Goal: Use online tool/utility: Utilize a website feature to perform a specific function

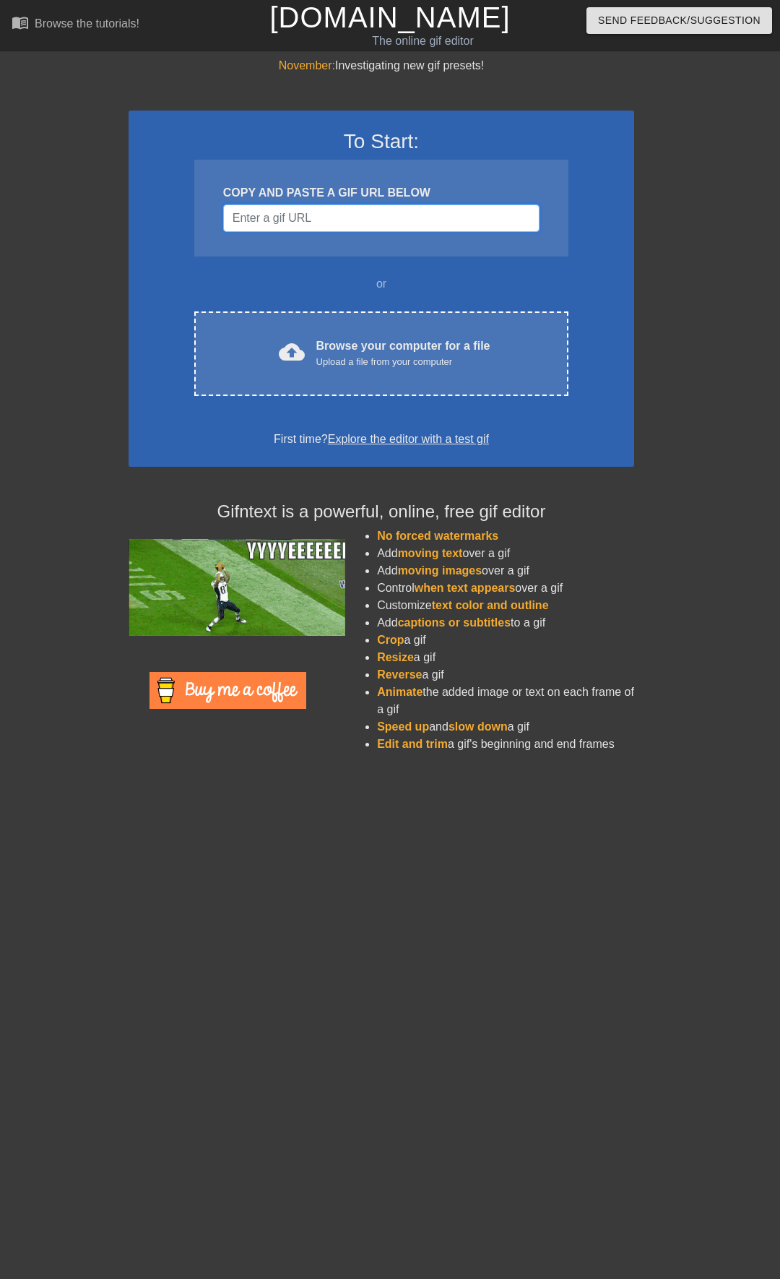
click at [410, 216] on input "Username" at bounding box center [381, 217] width 316 height 27
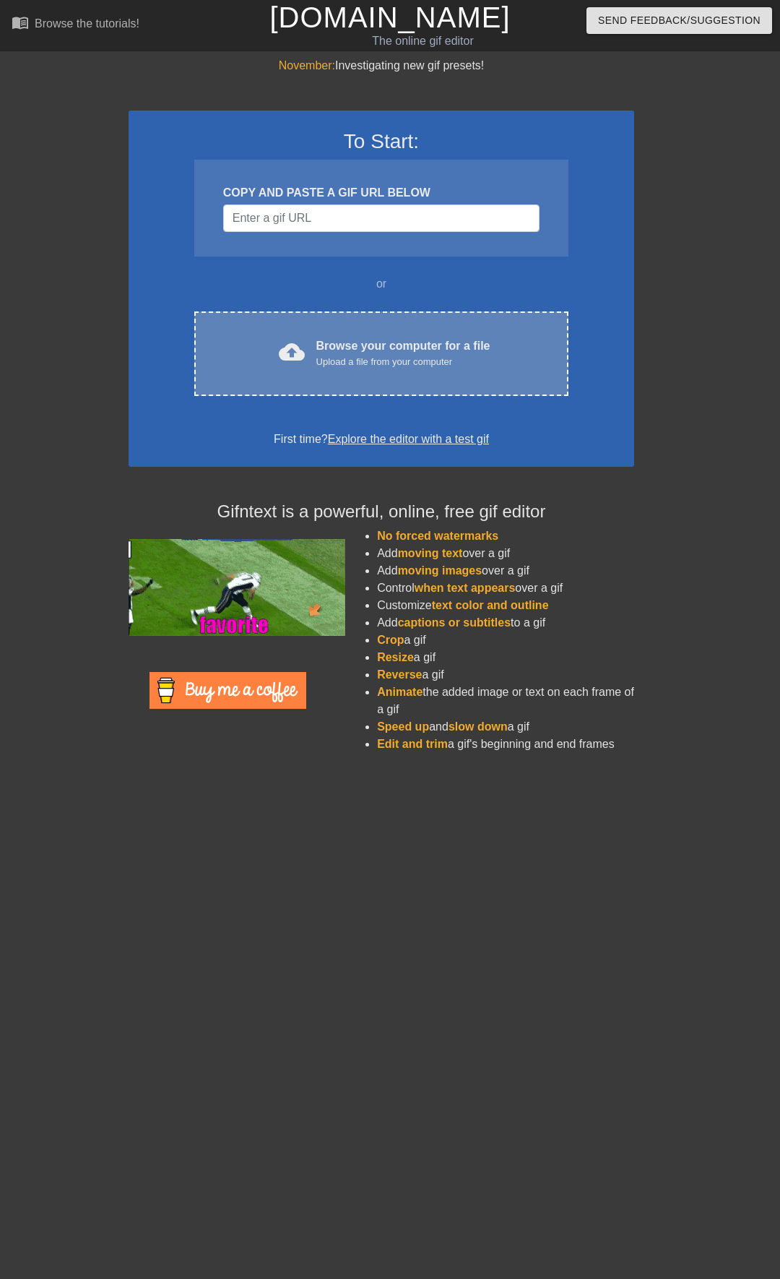
click at [394, 343] on div "Browse your computer for a file Upload a file from your computer" at bounding box center [403, 353] width 174 height 32
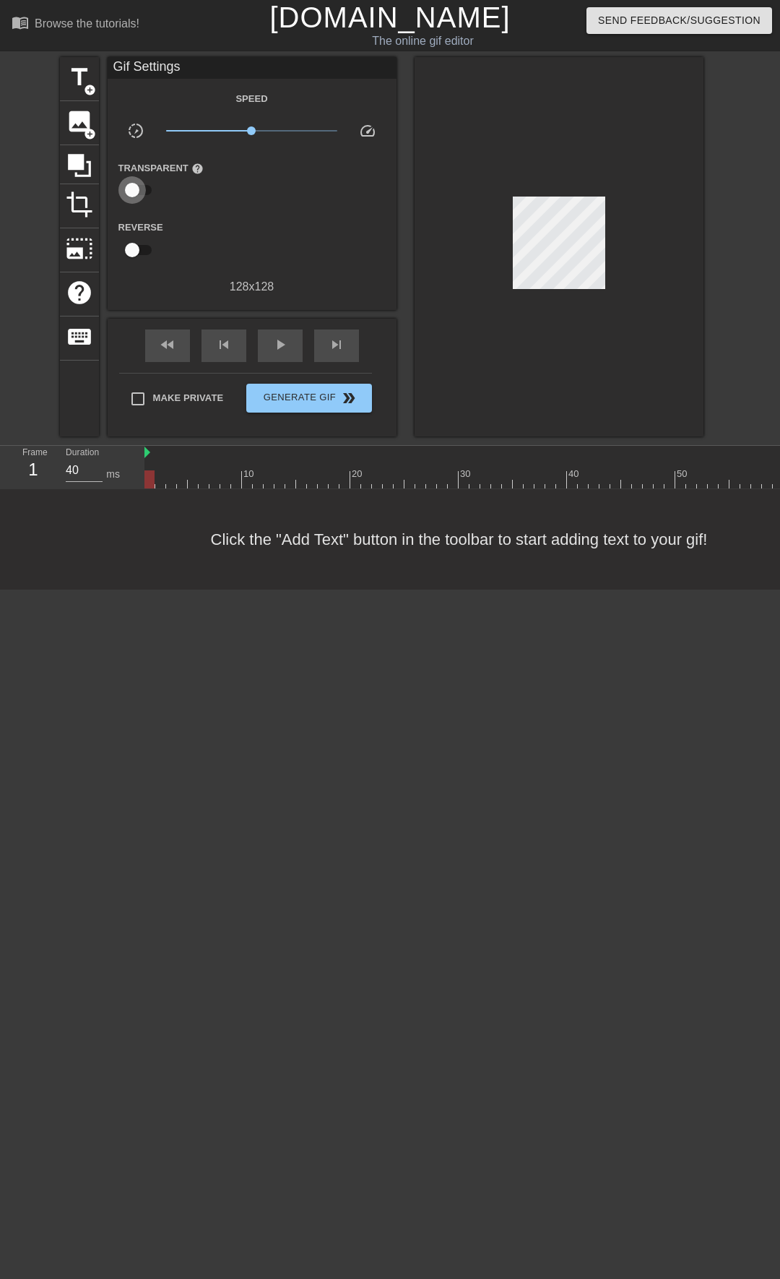
click at [134, 196] on input "checkbox" at bounding box center [132, 189] width 82 height 27
checkbox input "true"
click at [248, 187] on div at bounding box center [252, 190] width 29 height 29
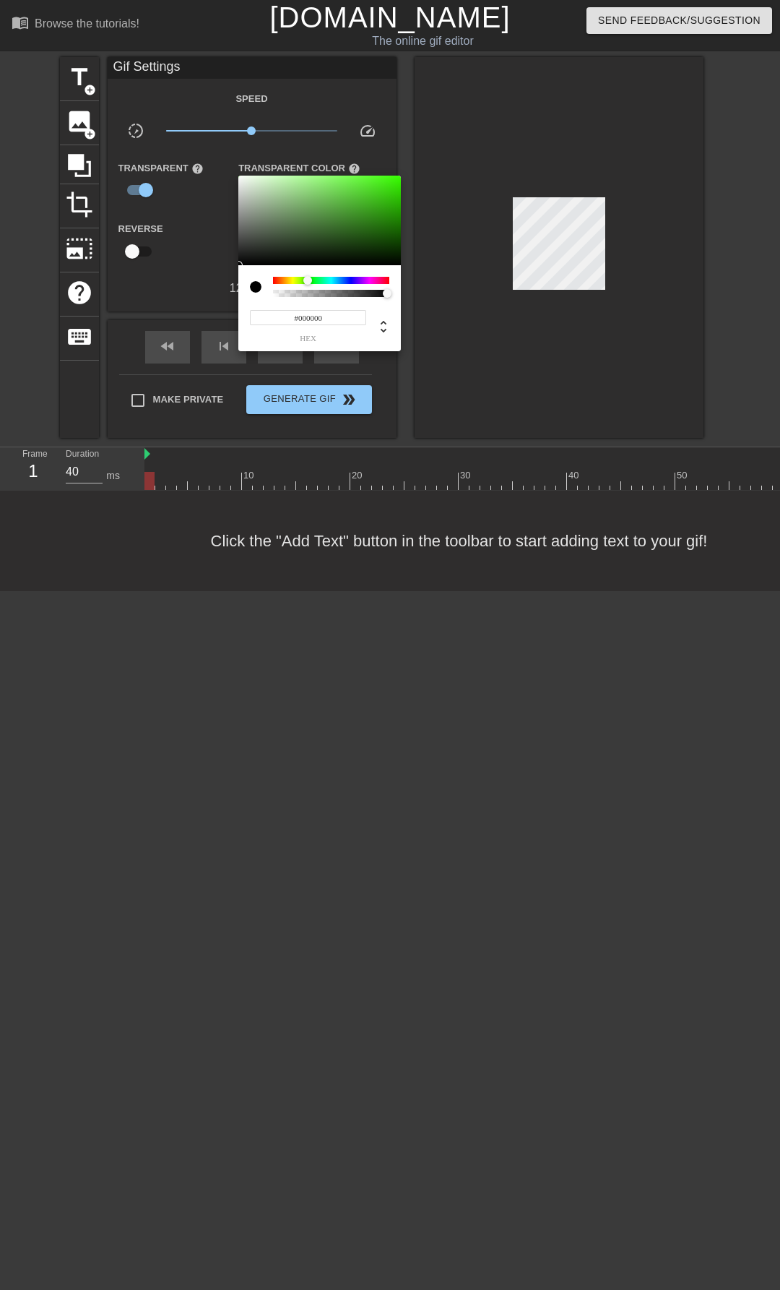
drag, startPoint x: 324, startPoint y: 280, endPoint x: 308, endPoint y: 287, distance: 18.1
click at [308, 287] on div at bounding box center [331, 287] width 116 height 20
click at [318, 215] on div at bounding box center [319, 221] width 163 height 90
drag, startPoint x: 319, startPoint y: 285, endPoint x: 311, endPoint y: 283, distance: 8.2
click at [311, 283] on div at bounding box center [331, 287] width 116 height 20
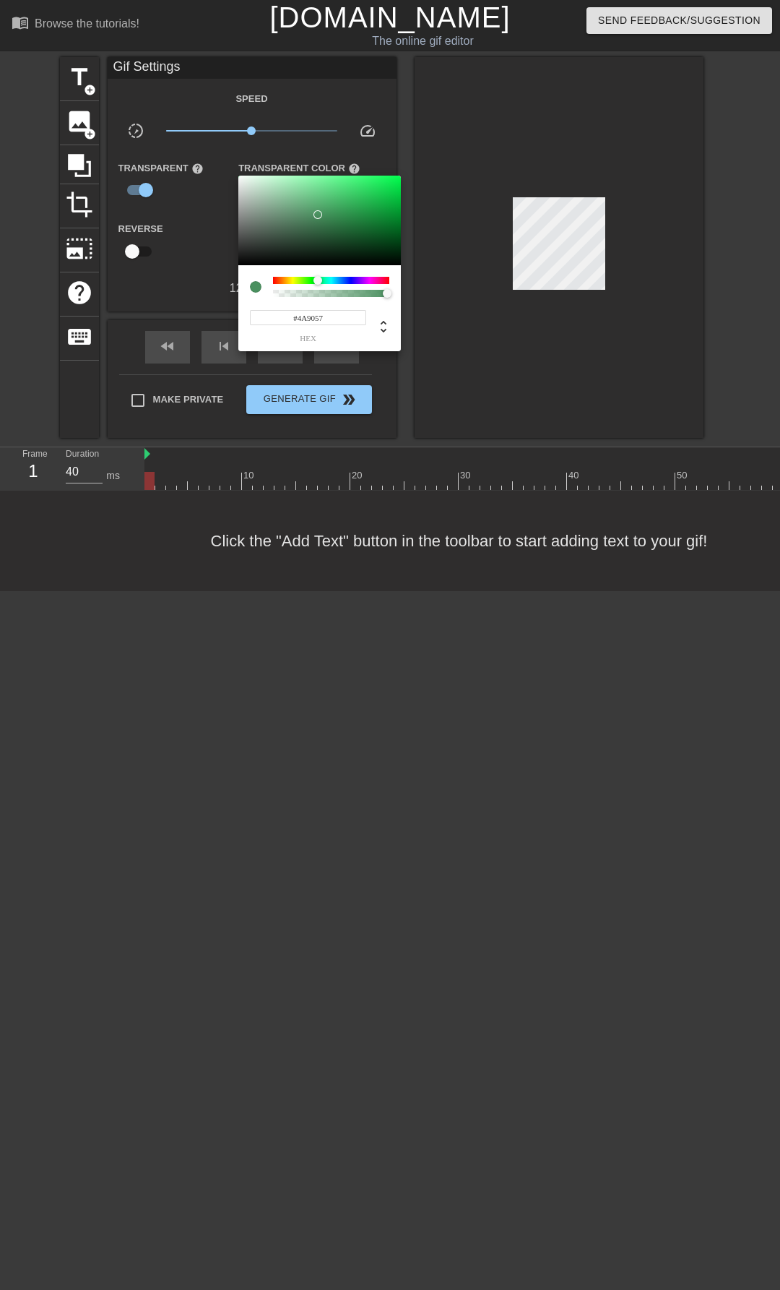
click at [316, 283] on div at bounding box center [318, 280] width 9 height 9
drag, startPoint x: 314, startPoint y: 283, endPoint x: 311, endPoint y: 297, distance: 14.0
click at [311, 297] on div "#4C904A hex" at bounding box center [319, 308] width 163 height 86
type input "#478346"
drag, startPoint x: 316, startPoint y: 207, endPoint x: 314, endPoint y: 219, distance: 11.8
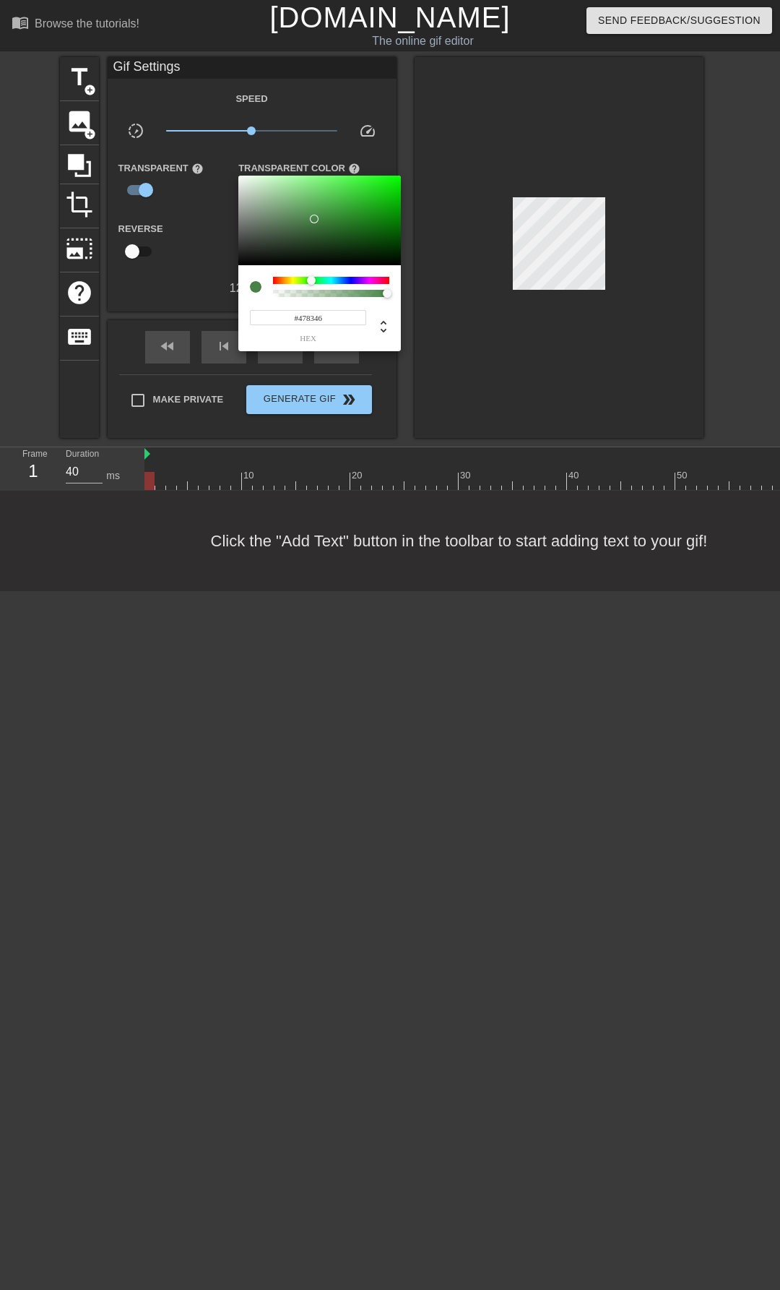
click at [314, 219] on div at bounding box center [319, 221] width 163 height 90
click at [423, 346] on div at bounding box center [390, 645] width 780 height 1290
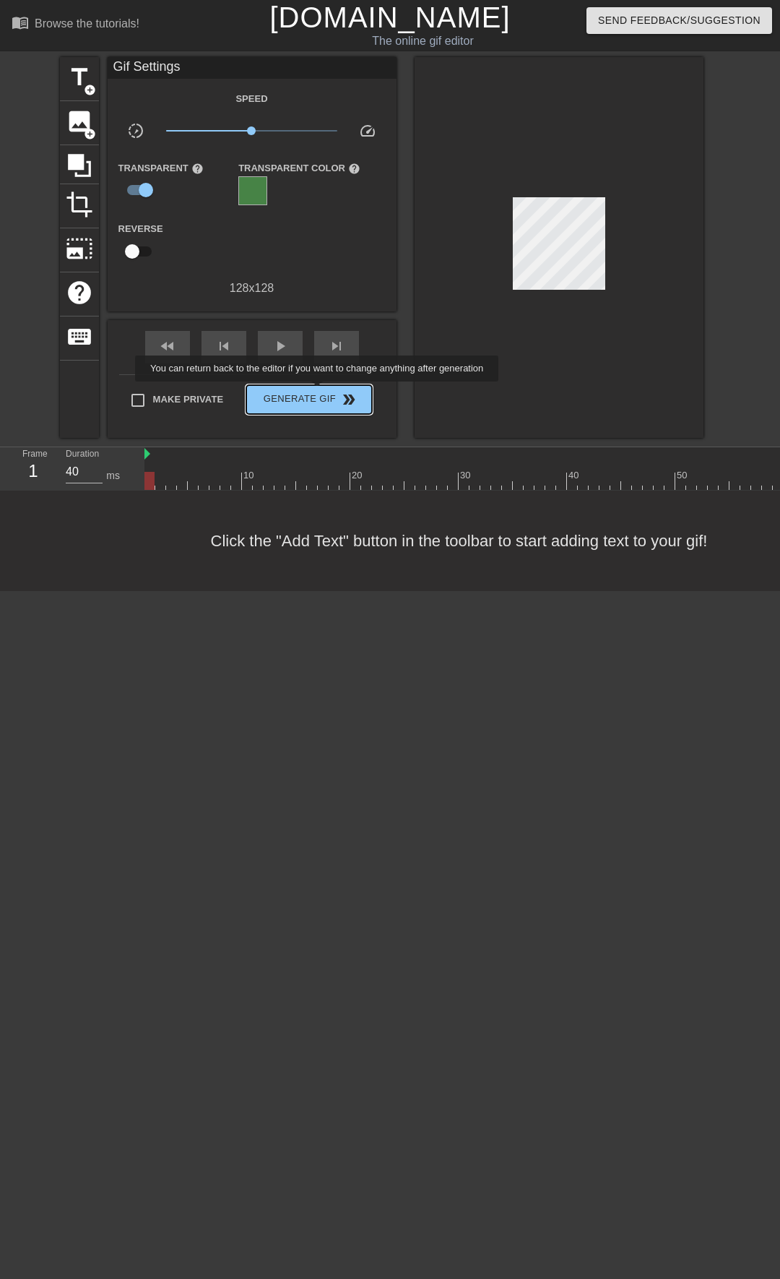
click at [319, 392] on span "Generate Gif double_arrow" at bounding box center [308, 399] width 113 height 17
